Goal: Information Seeking & Learning: Learn about a topic

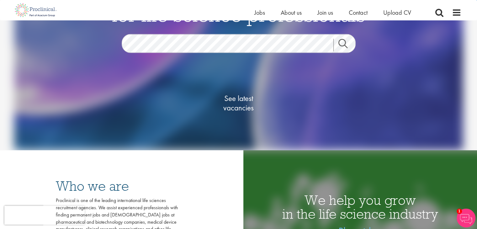
scroll to position [67, 0]
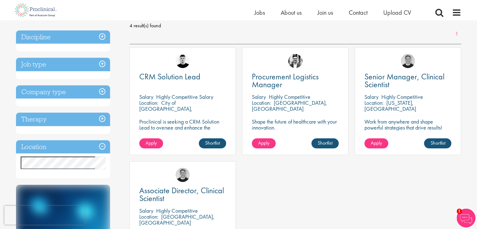
scroll to position [91, 0]
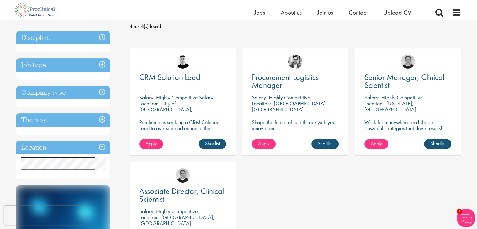
click at [103, 65] on h3 "Job type" at bounding box center [63, 64] width 94 height 13
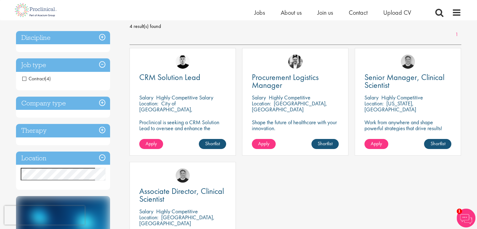
click at [24, 79] on span "Contract" at bounding box center [33, 78] width 23 height 7
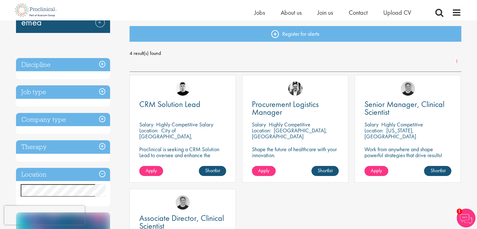
scroll to position [63, 0]
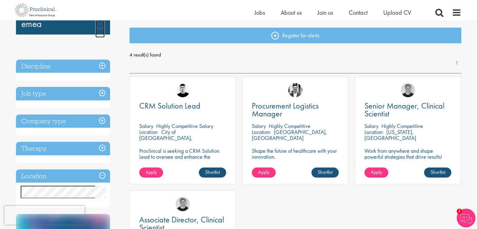
click at [98, 24] on link "Remove" at bounding box center [99, 28] width 9 height 18
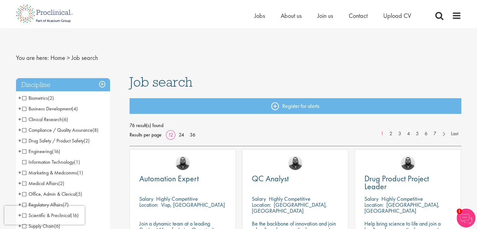
click at [24, 185] on span "Medical Affairs" at bounding box center [40, 183] width 36 height 7
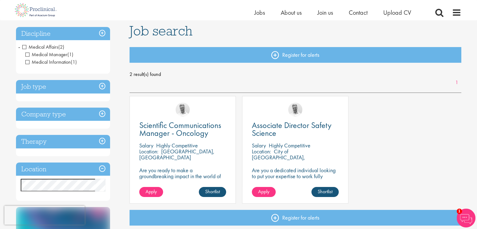
scroll to position [44, 0]
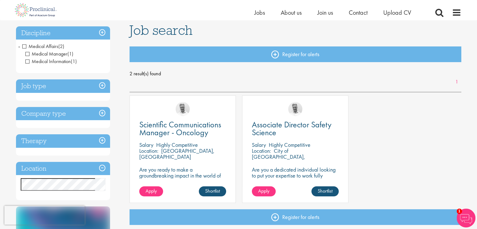
click at [23, 47] on span "Medical Affairs" at bounding box center [40, 46] width 36 height 7
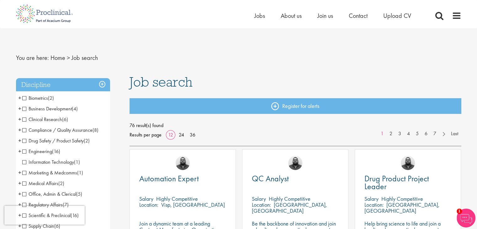
click at [23, 110] on span "Business Development" at bounding box center [47, 108] width 50 height 7
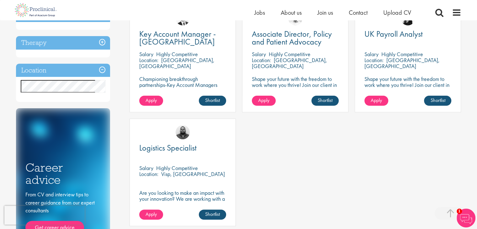
scroll to position [136, 0]
